Goal: Information Seeking & Learning: Learn about a topic

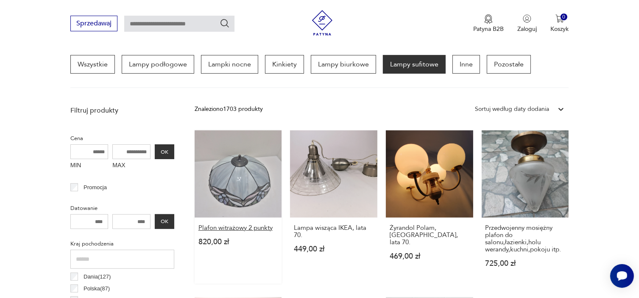
scroll to position [224, 0]
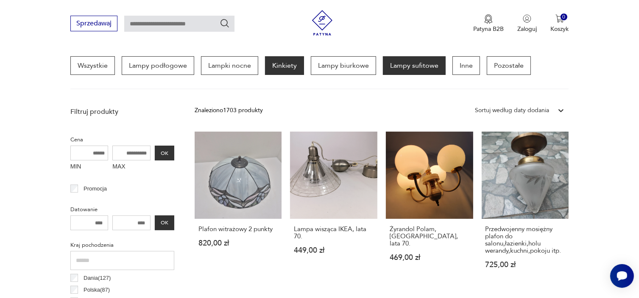
click at [285, 68] on p "Kinkiety" at bounding box center [284, 65] width 39 height 19
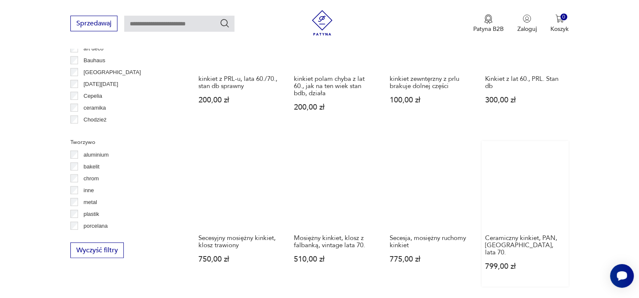
scroll to position [836, 0]
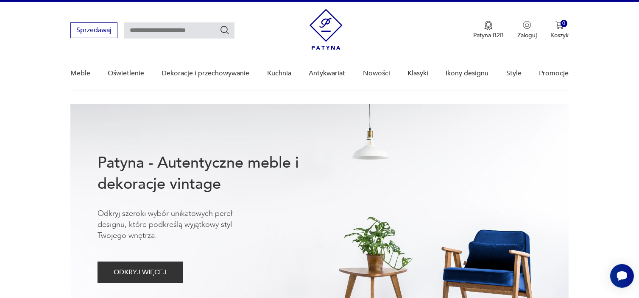
scroll to position [42, 0]
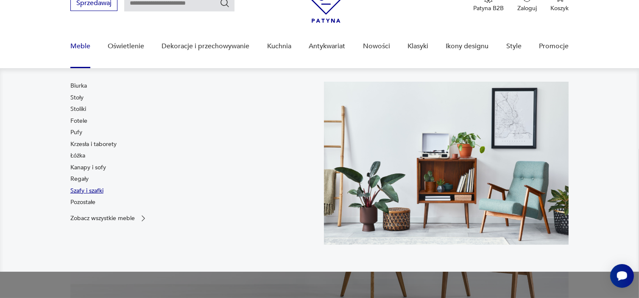
click at [88, 190] on link "Szafy i szafki" at bounding box center [86, 191] width 33 height 8
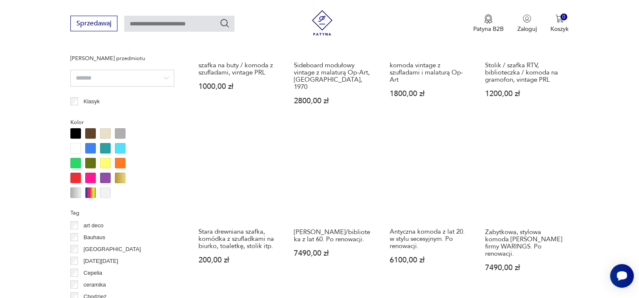
scroll to position [818, 0]
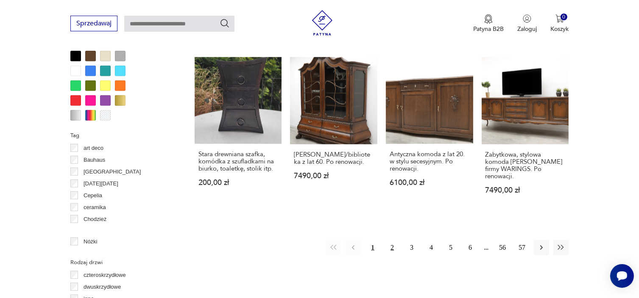
click at [390, 240] on button "2" at bounding box center [391, 247] width 15 height 15
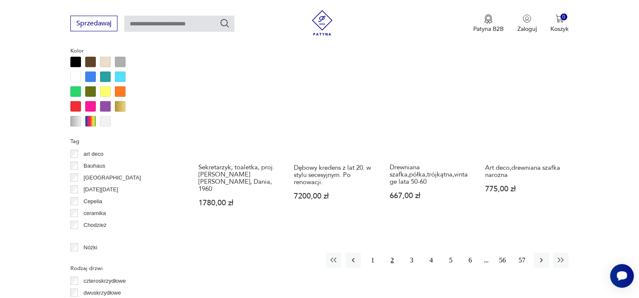
scroll to position [818, 0]
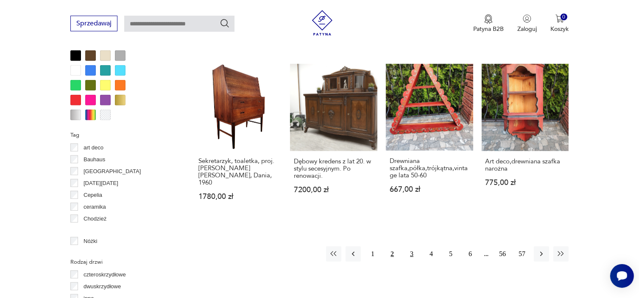
click at [410, 247] on button "3" at bounding box center [411, 254] width 15 height 15
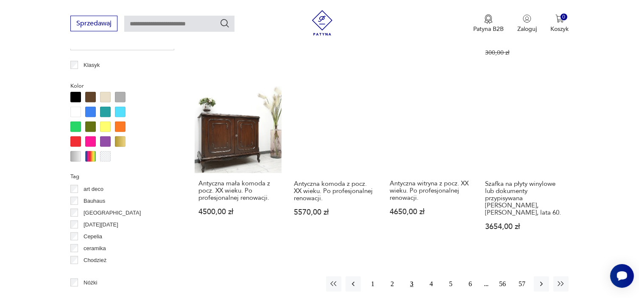
scroll to position [818, 0]
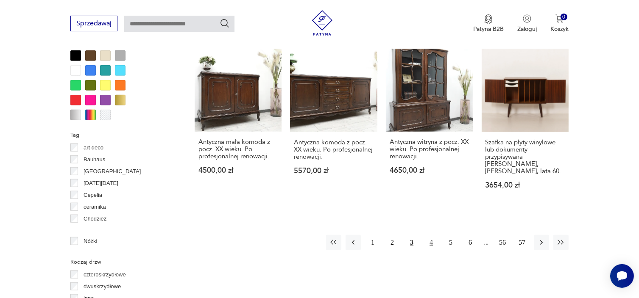
click at [429, 242] on button "4" at bounding box center [430, 242] width 15 height 15
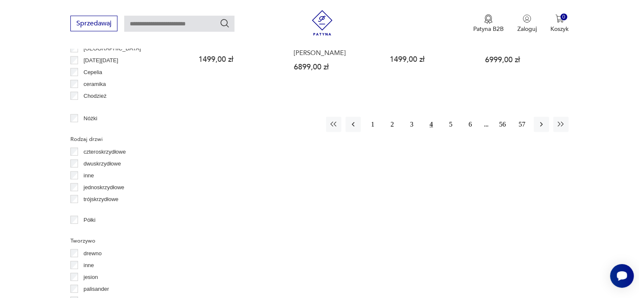
scroll to position [945, 0]
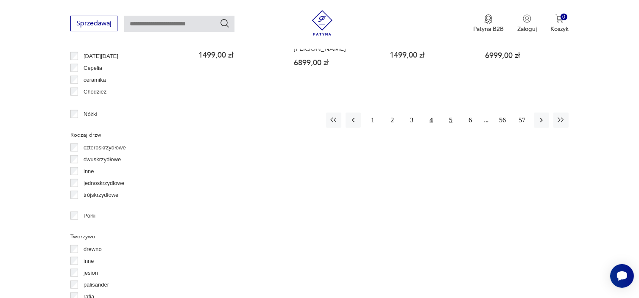
click at [453, 113] on button "5" at bounding box center [450, 120] width 15 height 15
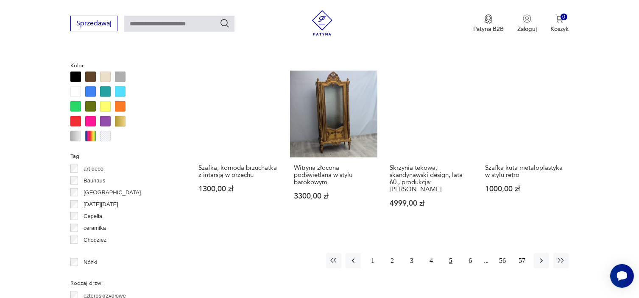
scroll to position [818, 0]
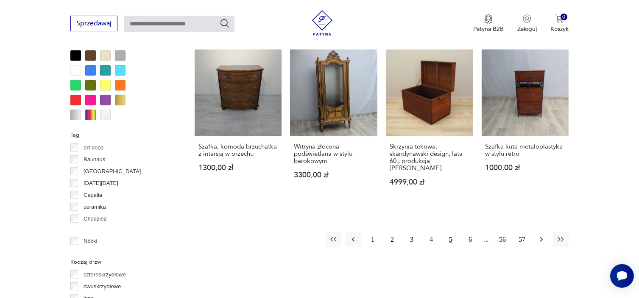
click at [541, 237] on button "button" at bounding box center [541, 239] width 15 height 15
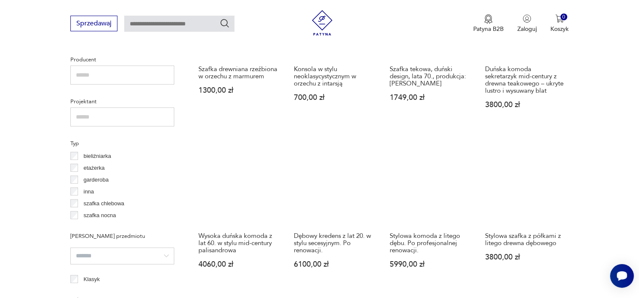
scroll to position [564, 0]
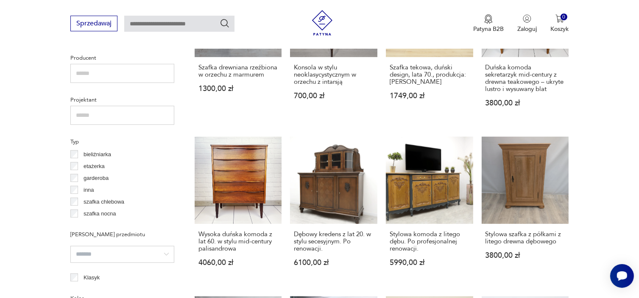
click at [138, 25] on input "text" at bounding box center [179, 24] width 110 height 16
type input "***"
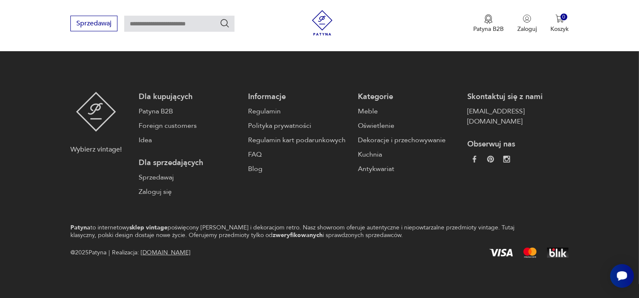
type input "***"
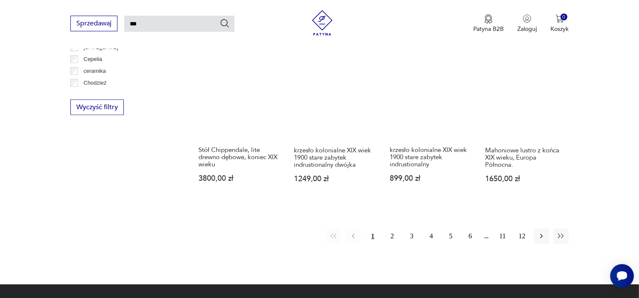
scroll to position [703, 0]
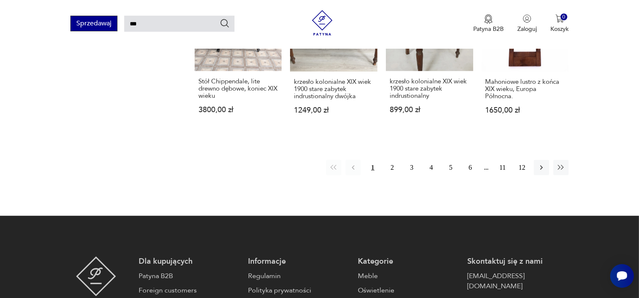
drag, startPoint x: 142, startPoint y: 24, endPoint x: 91, endPoint y: 18, distance: 51.6
click at [91, 18] on div "Sprzedawaj ***" at bounding box center [152, 24] width 164 height 16
drag, startPoint x: 127, startPoint y: 142, endPoint x: 149, endPoint y: 42, distance: 102.4
drag, startPoint x: 149, startPoint y: 25, endPoint x: 105, endPoint y: 17, distance: 44.3
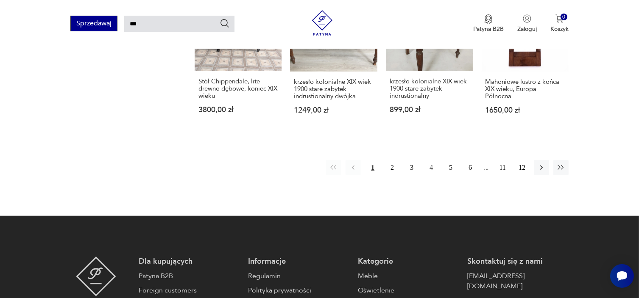
click at [105, 17] on div "Sprzedawaj ***" at bounding box center [152, 24] width 164 height 16
drag, startPoint x: 162, startPoint y: 101, endPoint x: 154, endPoint y: 43, distance: 58.2
click at [152, 23] on input "***" at bounding box center [179, 24] width 110 height 16
type input "*"
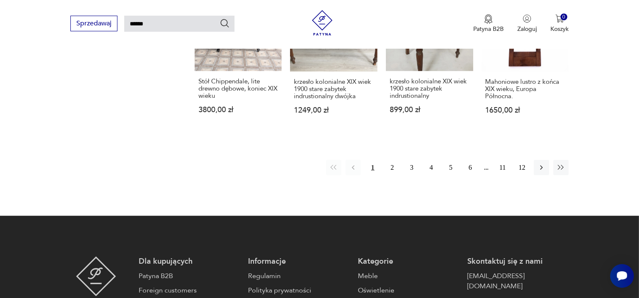
type input "******"
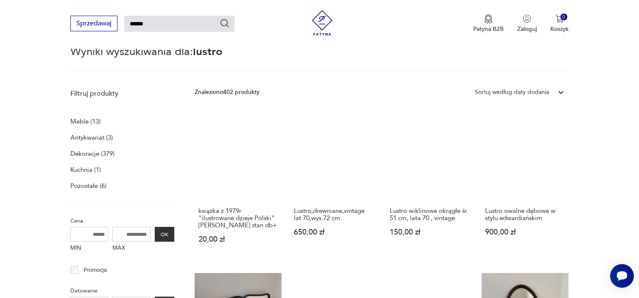
scroll to position [72, 0]
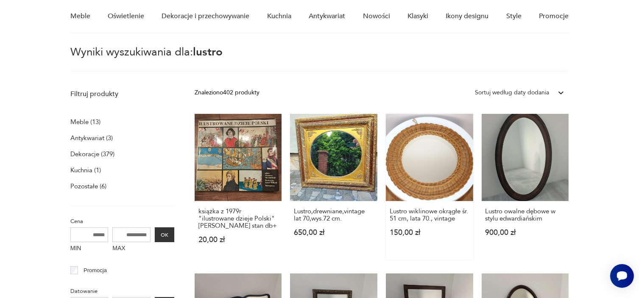
click at [420, 153] on link "Lustro wiklinowe okrągłe śr. 51 cm, lata 70., vintage 150,00 zł" at bounding box center [429, 187] width 87 height 146
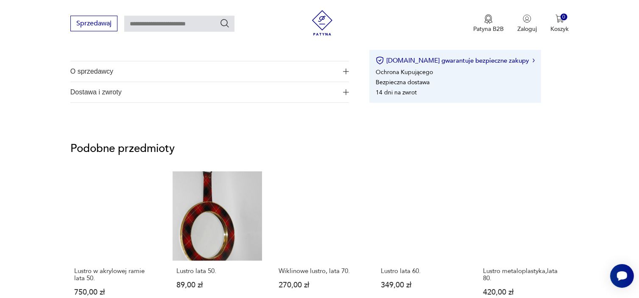
scroll to position [678, 0]
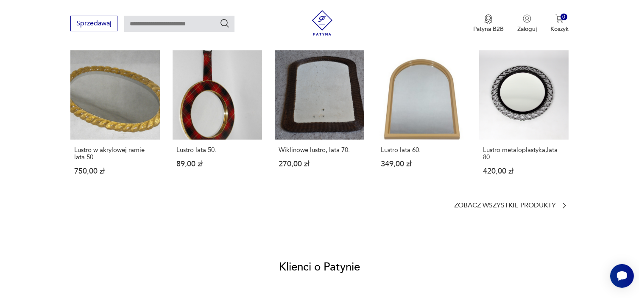
type input "******"
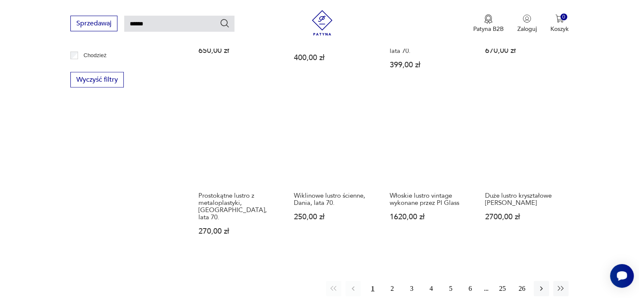
scroll to position [708, 0]
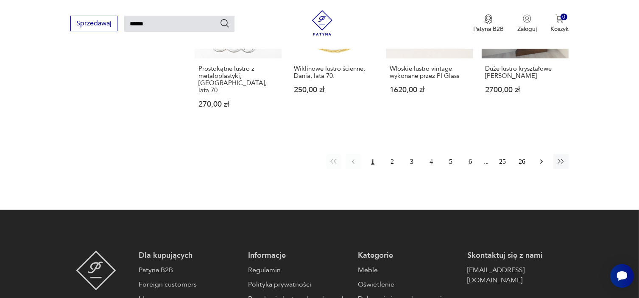
click at [539, 158] on icon "button" at bounding box center [541, 162] width 8 height 8
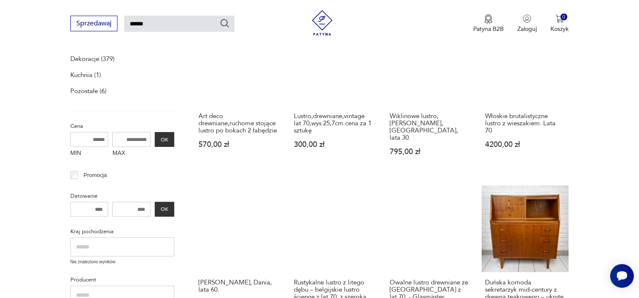
scroll to position [284, 0]
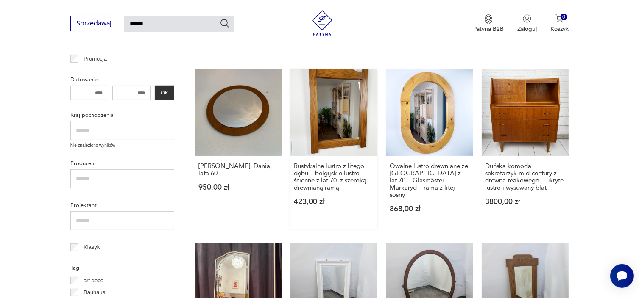
click at [336, 104] on link "Rustykalne lustro z litego dębu – belgijskie lustro ścienne z lat 70. z szeroką…" at bounding box center [333, 149] width 87 height 161
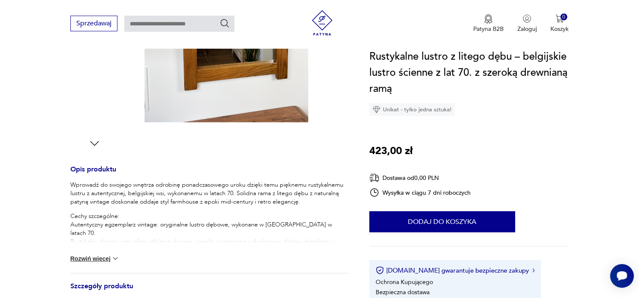
scroll to position [254, 0]
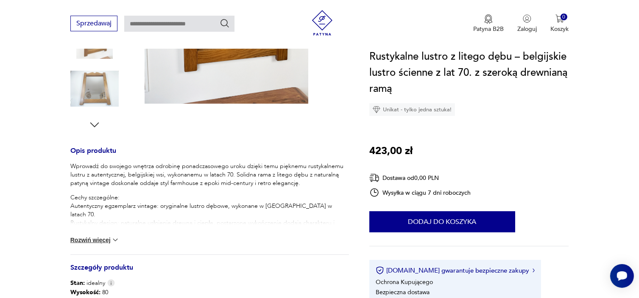
click at [92, 239] on button "Rozwiń więcej" at bounding box center [94, 240] width 49 height 8
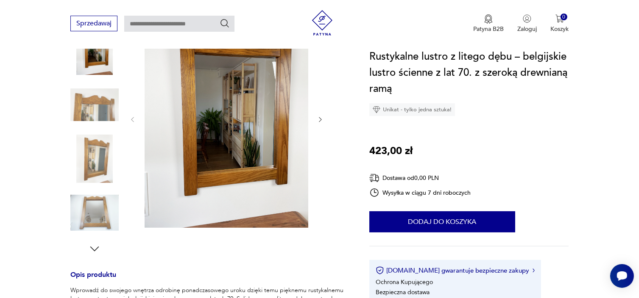
scroll to position [85, 0]
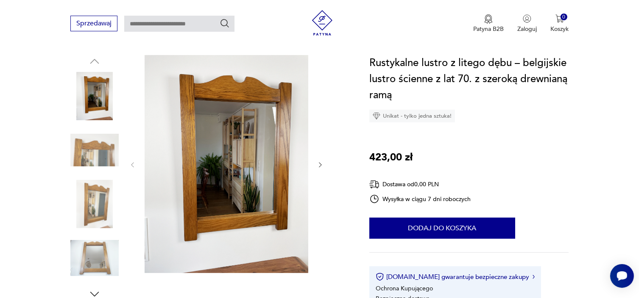
type input "******"
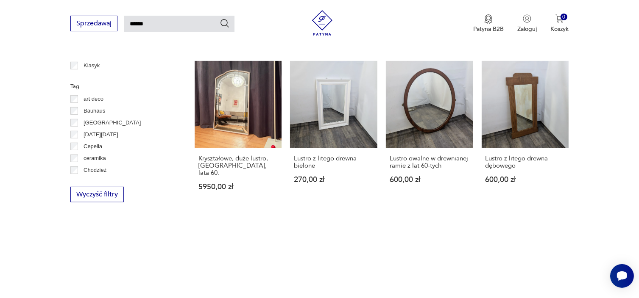
scroll to position [593, 0]
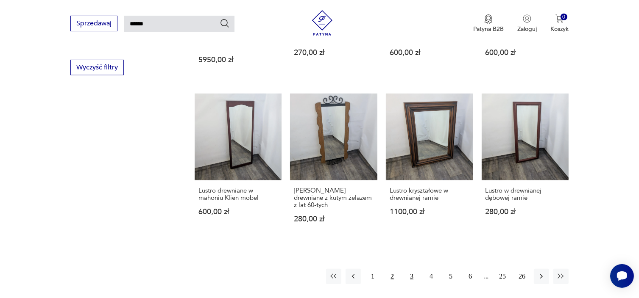
click at [410, 269] on button "3" at bounding box center [411, 276] width 15 height 15
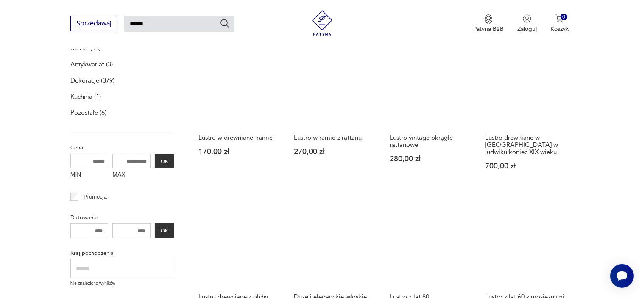
scroll to position [157, 0]
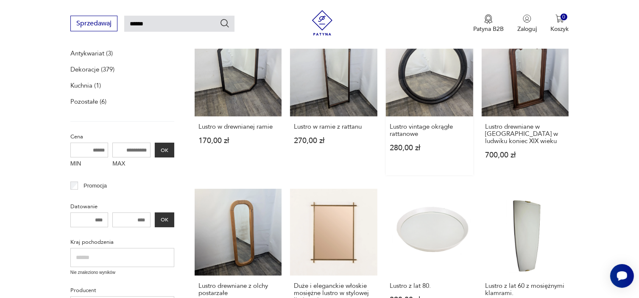
click at [432, 90] on link "Lustro vintage okrągłe rattanowe 280,00 zł" at bounding box center [429, 102] width 87 height 146
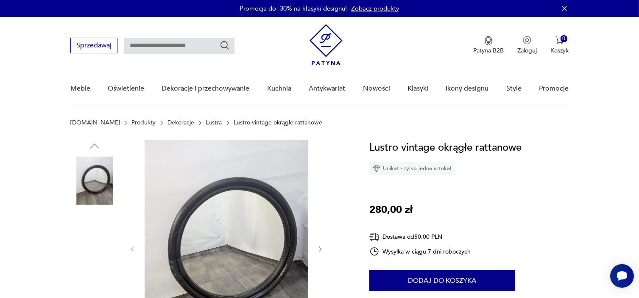
click at [241, 215] on img at bounding box center [227, 248] width 164 height 217
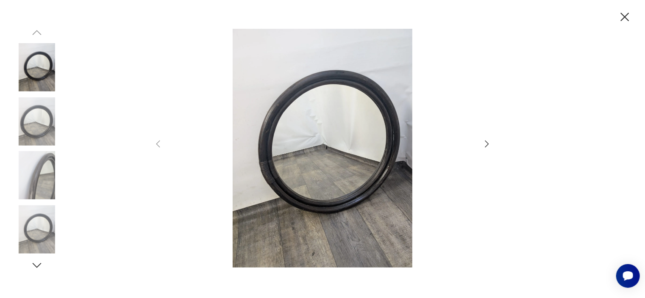
click at [484, 143] on icon "button" at bounding box center [487, 144] width 10 height 10
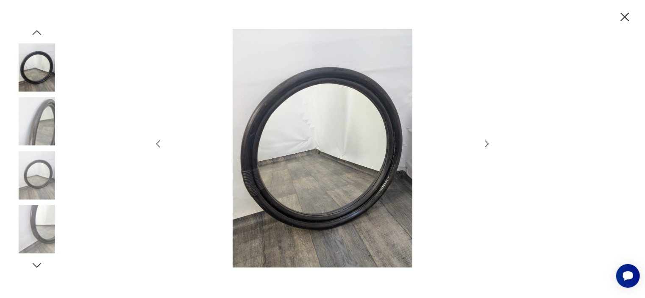
click at [624, 13] on icon "button" at bounding box center [625, 17] width 15 height 15
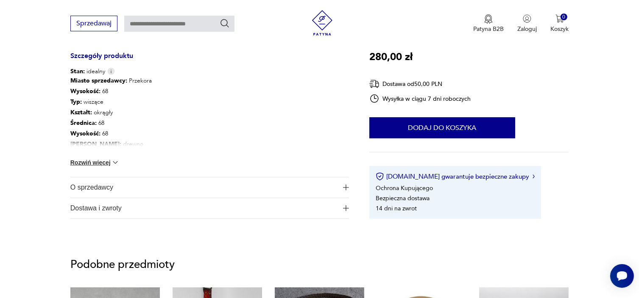
scroll to position [466, 0]
click at [89, 161] on button "Rozwiń więcej" at bounding box center [94, 163] width 49 height 8
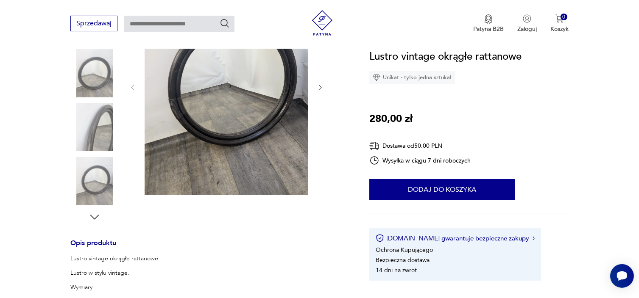
scroll to position [127, 0]
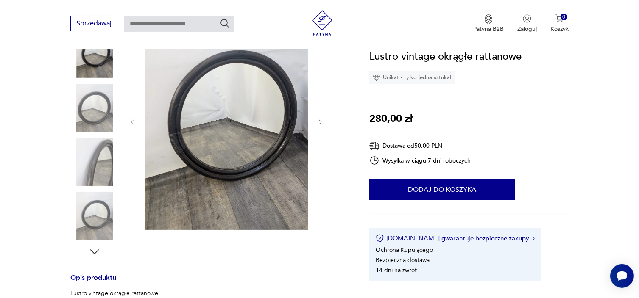
type input "******"
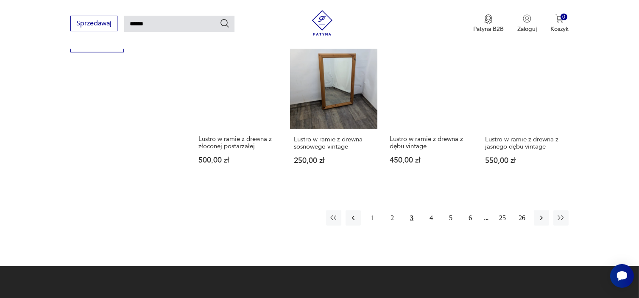
scroll to position [708, 0]
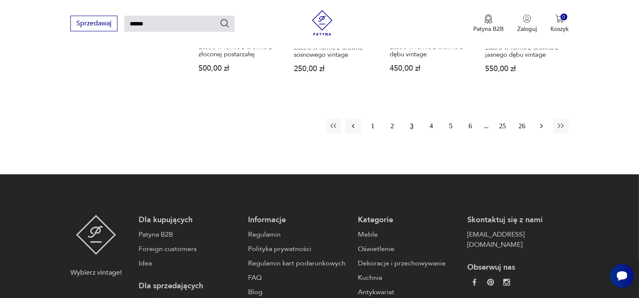
click at [540, 127] on icon "button" at bounding box center [541, 126] width 8 height 8
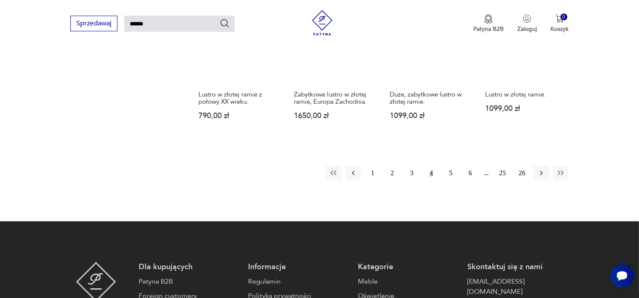
scroll to position [666, 0]
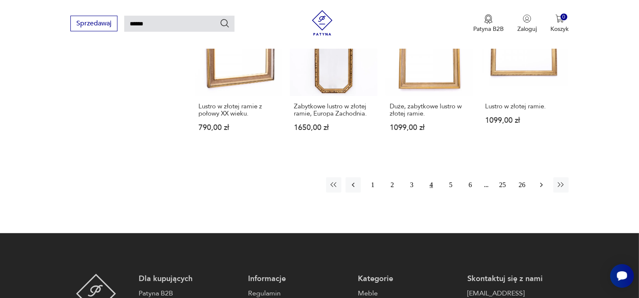
click at [539, 178] on button "button" at bounding box center [541, 185] width 15 height 15
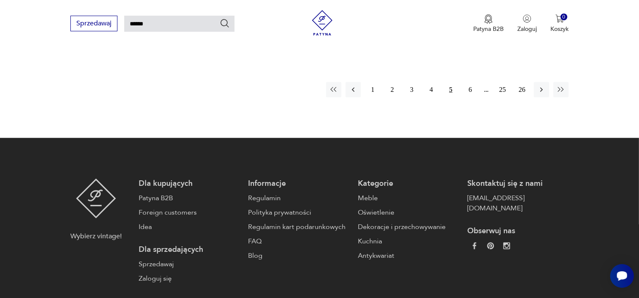
scroll to position [708, 0]
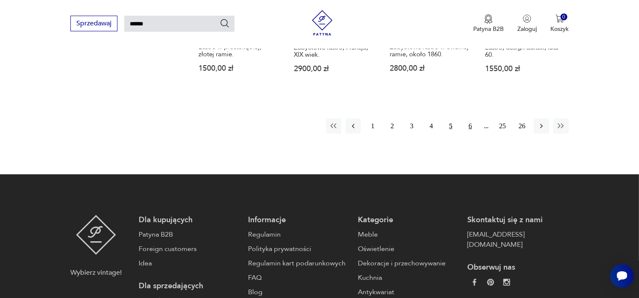
click at [470, 134] on button "6" at bounding box center [469, 126] width 15 height 15
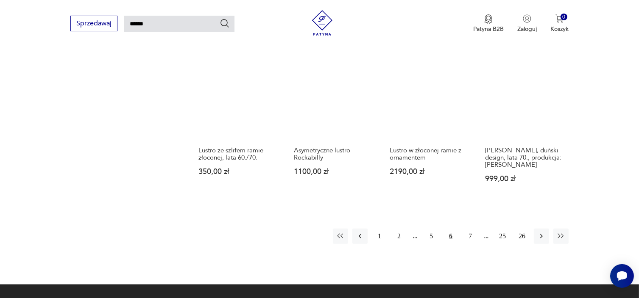
scroll to position [624, 0]
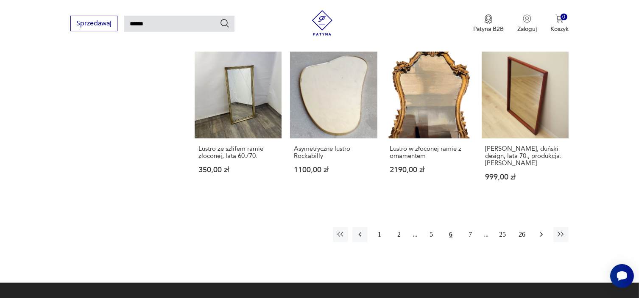
click at [541, 239] on icon "button" at bounding box center [541, 235] width 8 height 8
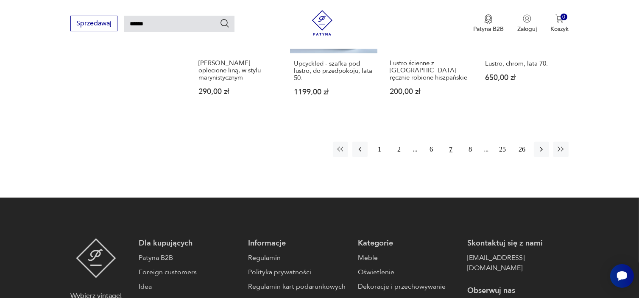
scroll to position [708, 0]
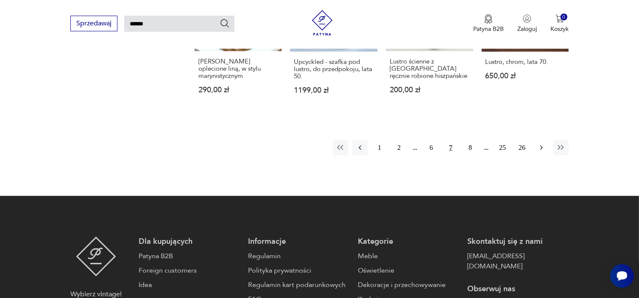
click at [543, 144] on icon "button" at bounding box center [541, 148] width 8 height 8
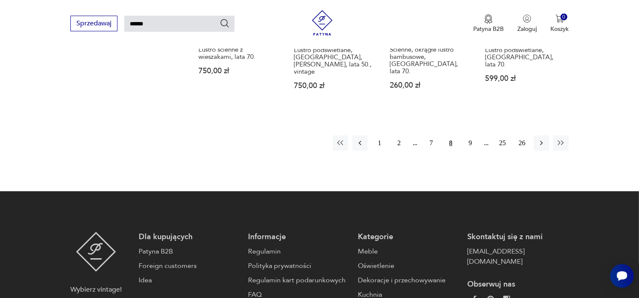
scroll to position [708, 0]
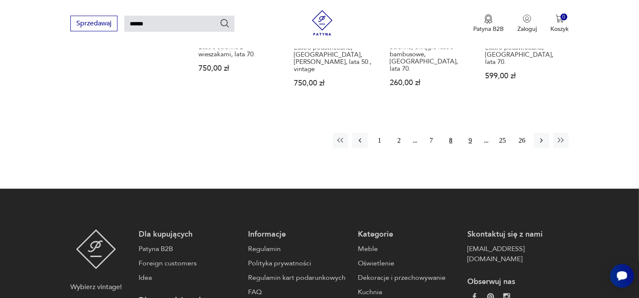
click at [468, 133] on button "9" at bounding box center [469, 140] width 15 height 15
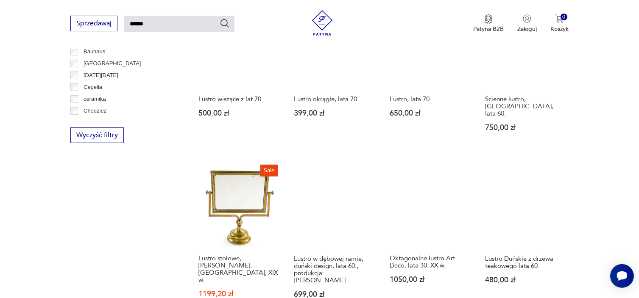
scroll to position [539, 0]
